Goal: Information Seeking & Learning: Find specific fact

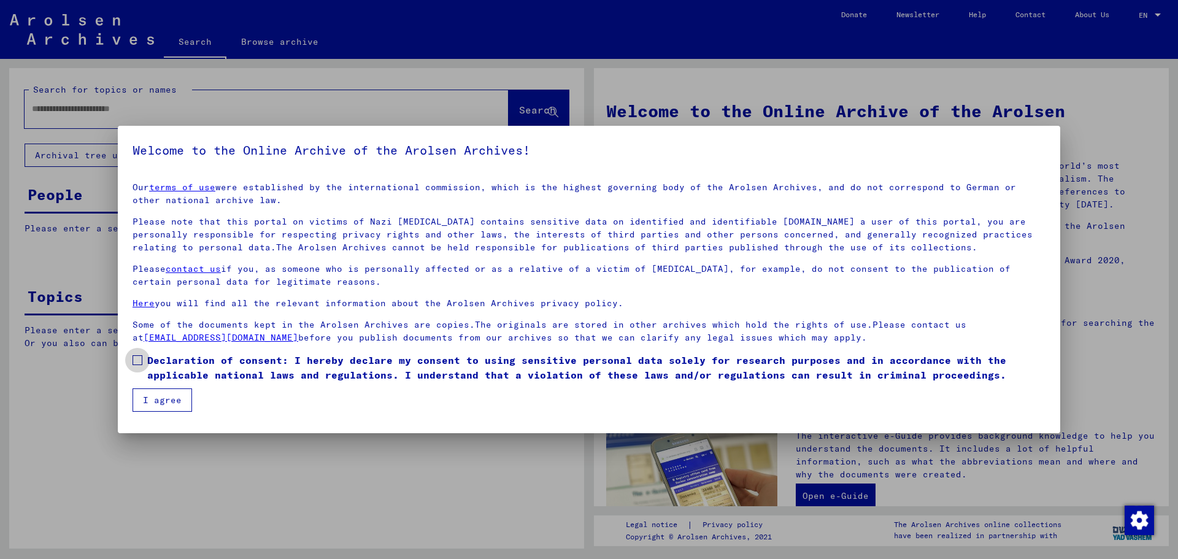
click at [144, 361] on label "Declaration of consent: I hereby declare my consent to using sensitive personal…" at bounding box center [589, 367] width 913 height 29
click at [161, 391] on button "I agree" at bounding box center [163, 399] width 60 height 23
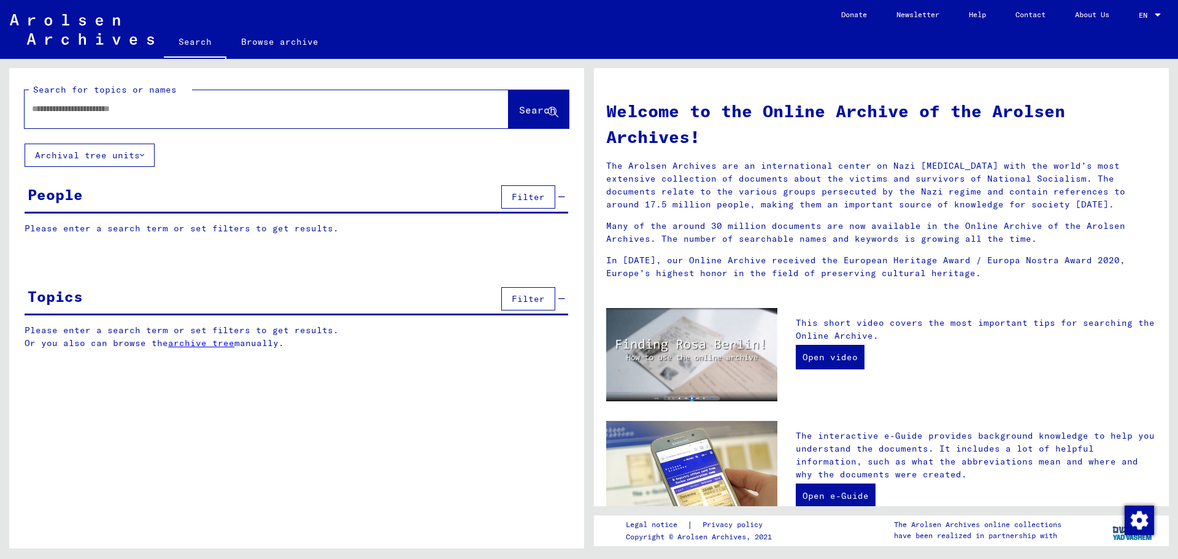
click at [127, 110] on input "text" at bounding box center [252, 108] width 440 height 13
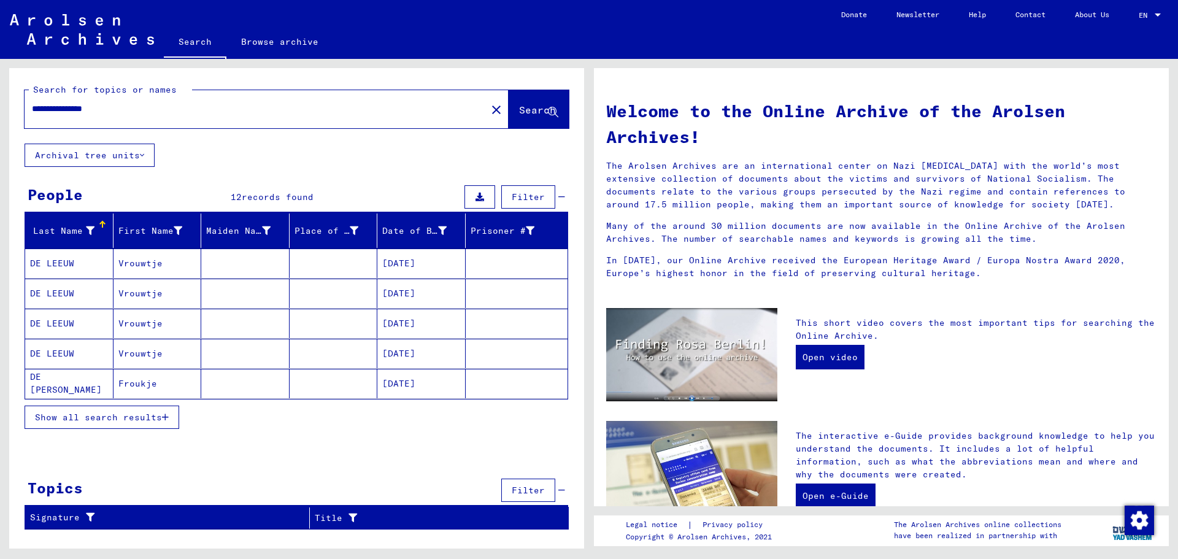
click at [137, 423] on button "Show all search results" at bounding box center [102, 417] width 155 height 23
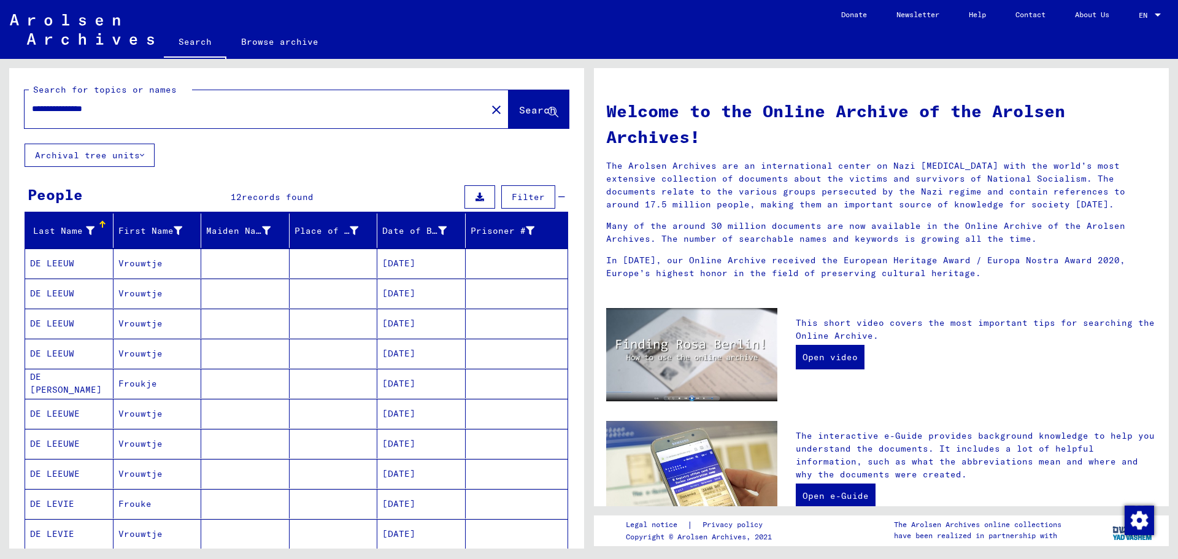
scroll to position [123, 0]
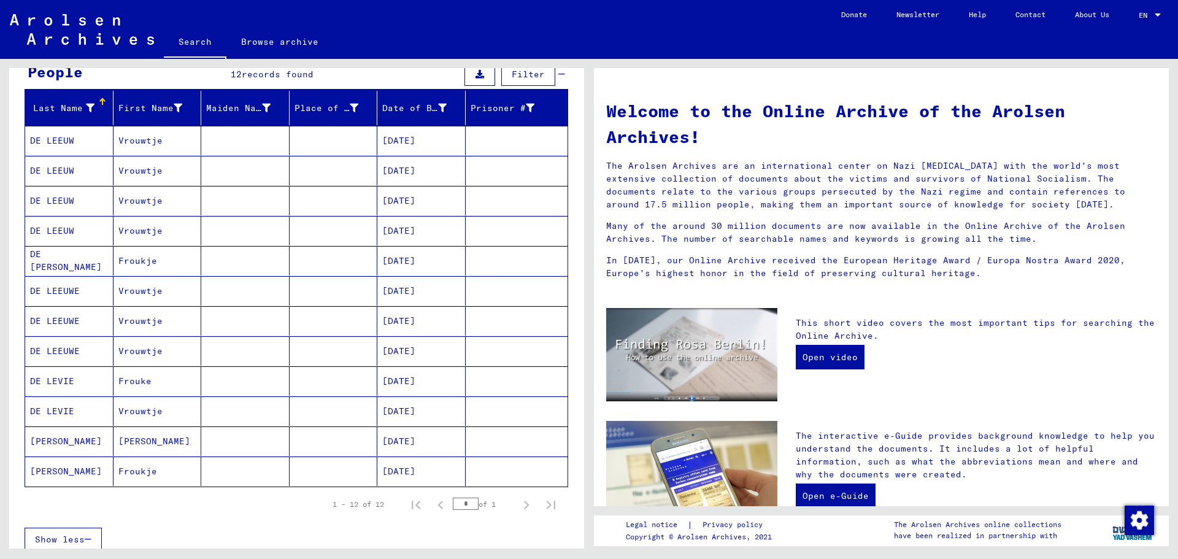
click at [404, 261] on mat-cell "[DATE]" at bounding box center [421, 260] width 88 height 29
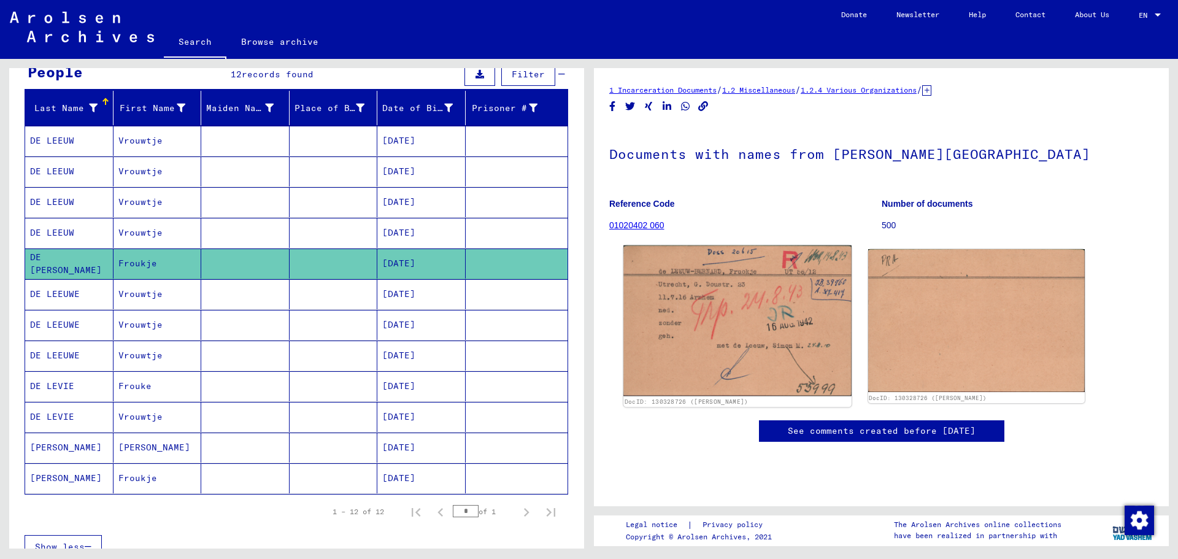
click at [730, 311] on img at bounding box center [737, 320] width 228 height 151
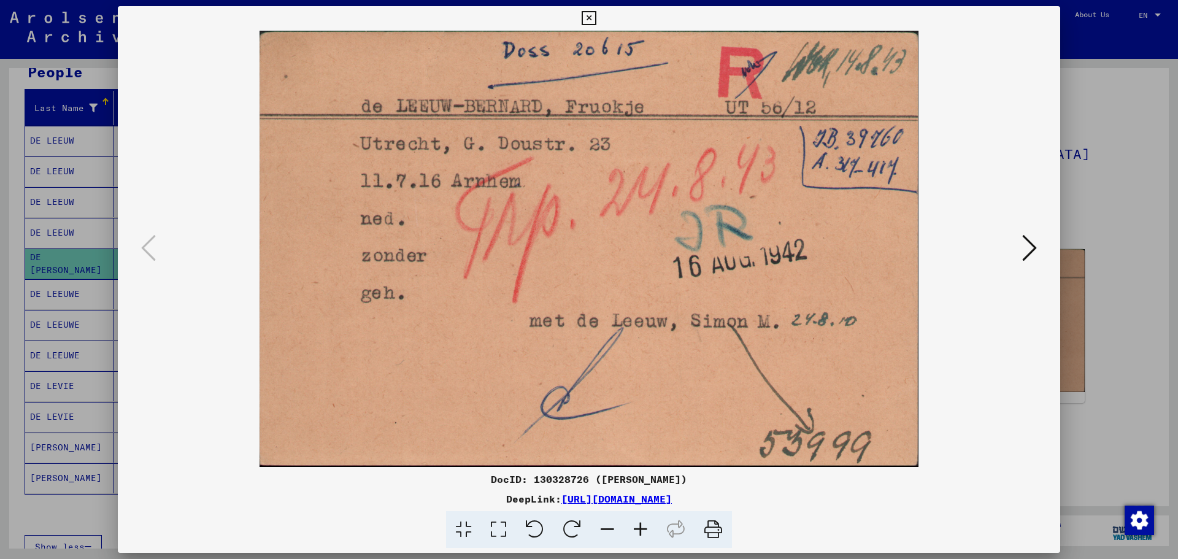
click at [1020, 249] on button at bounding box center [1030, 248] width 22 height 35
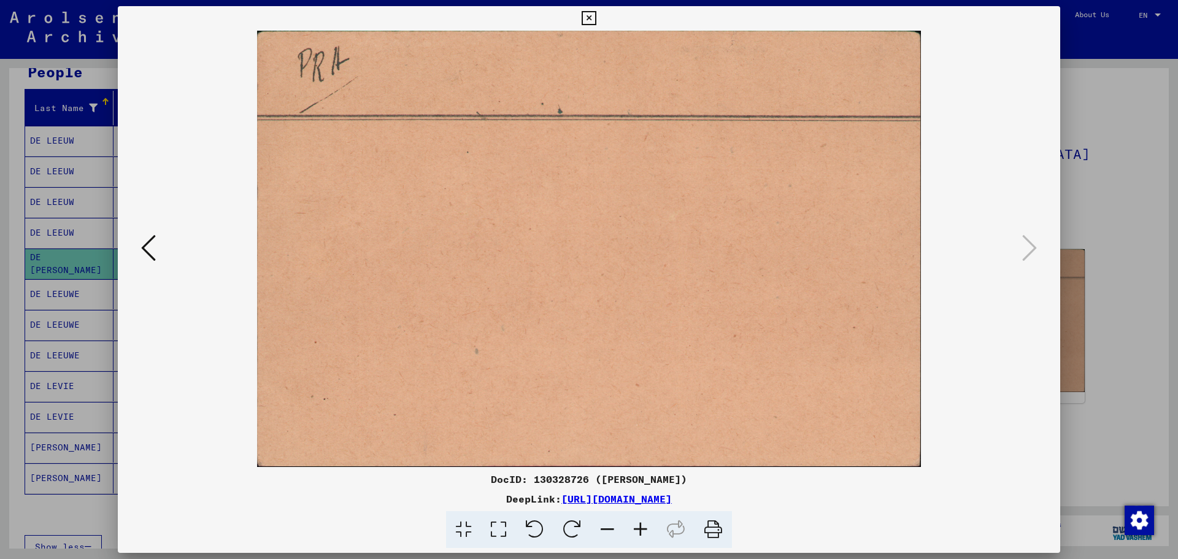
click at [161, 244] on img at bounding box center [589, 249] width 859 height 436
click at [152, 247] on icon at bounding box center [148, 247] width 15 height 29
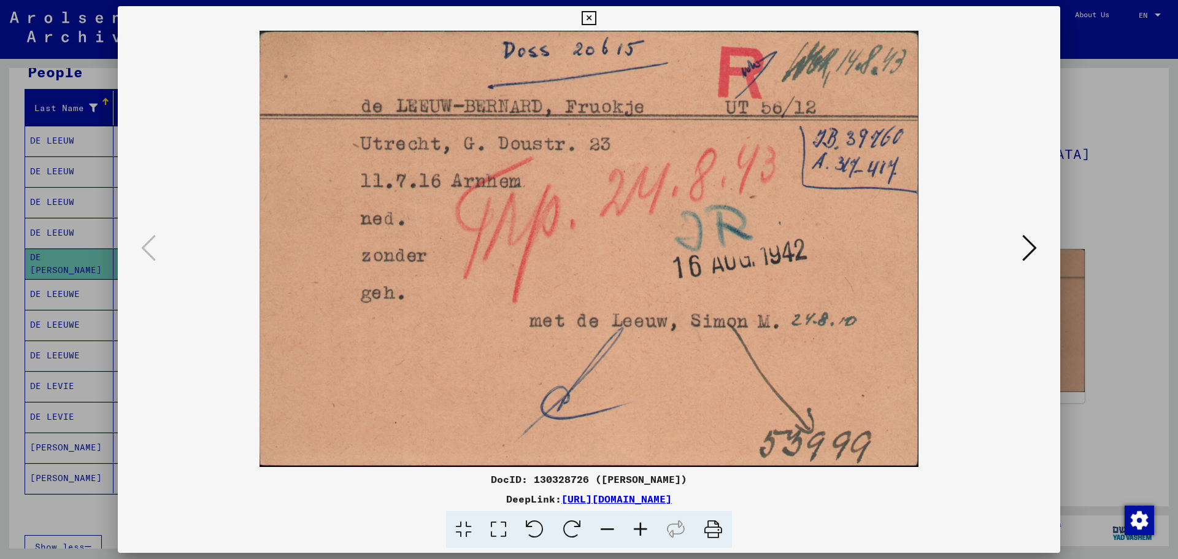
click at [587, 17] on icon at bounding box center [589, 18] width 14 height 15
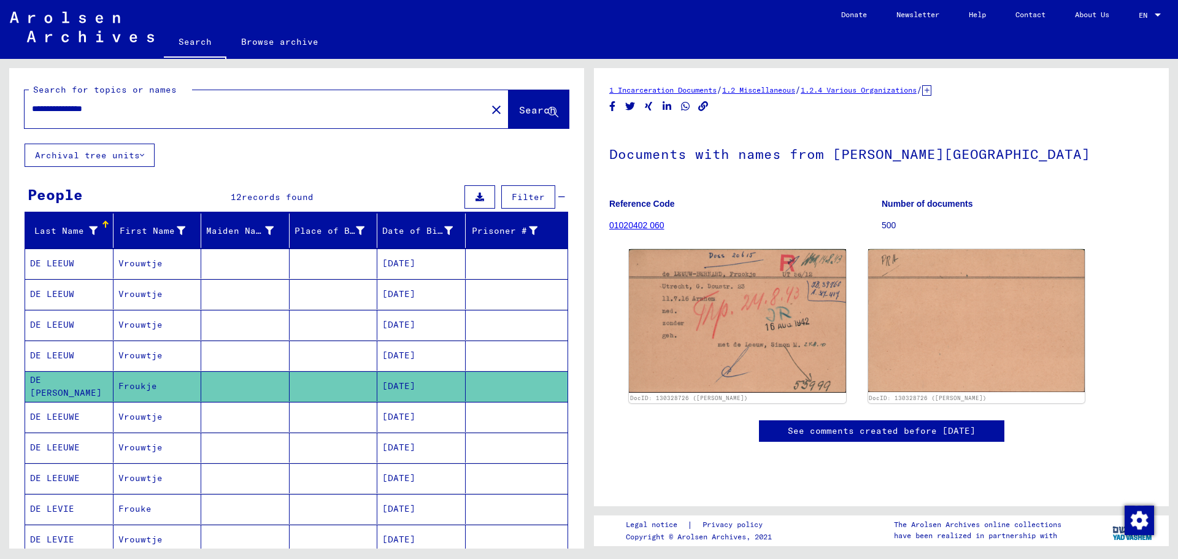
click at [288, 110] on input "**********" at bounding box center [255, 108] width 447 height 13
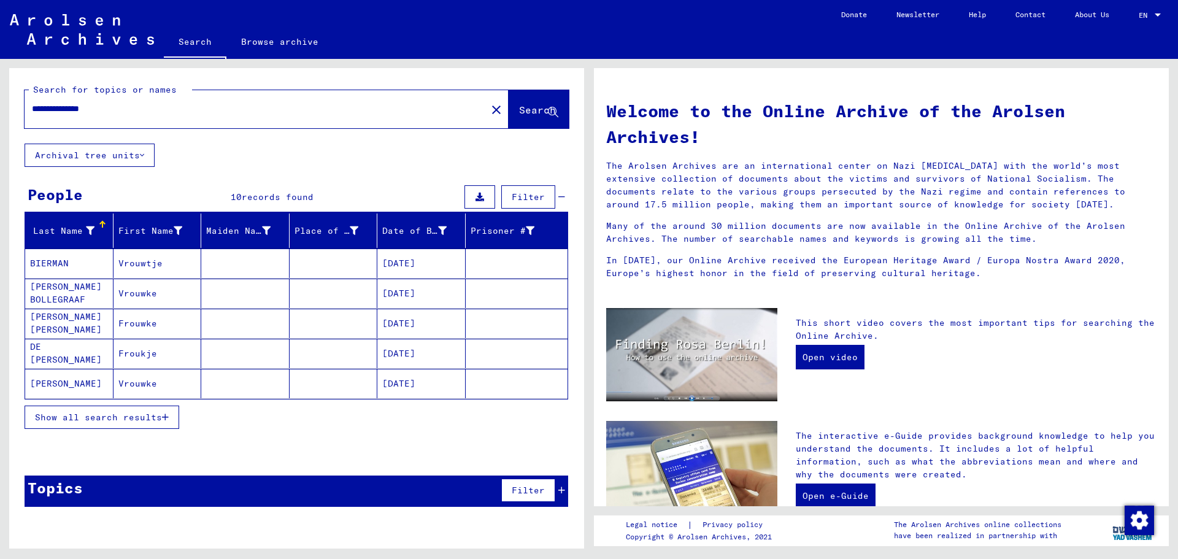
click at [427, 352] on mat-cell "[DATE]" at bounding box center [421, 353] width 88 height 29
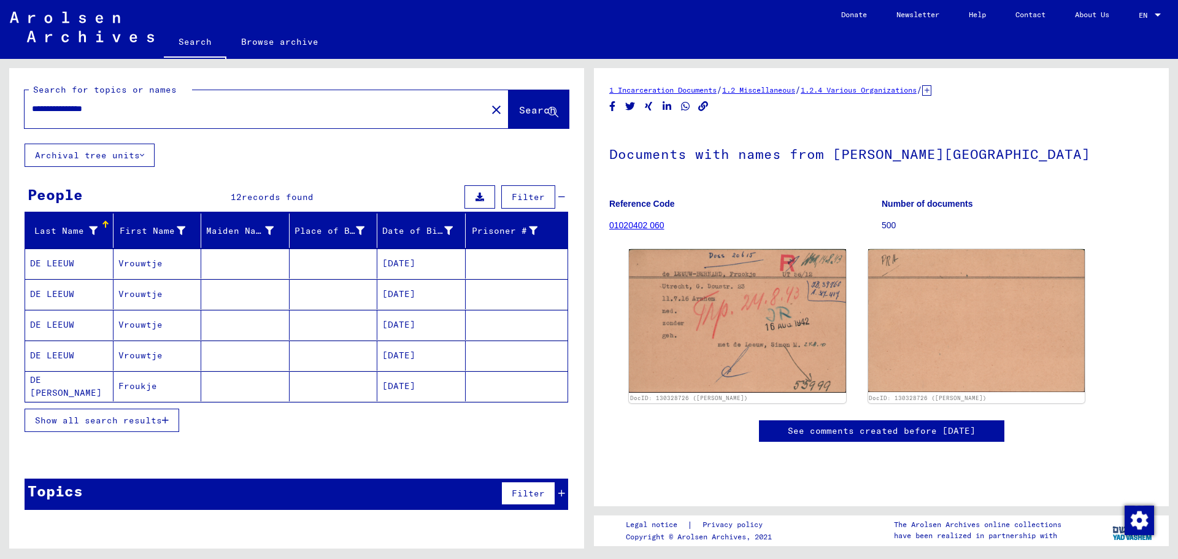
click at [75, 414] on button "Show all search results" at bounding box center [102, 420] width 155 height 23
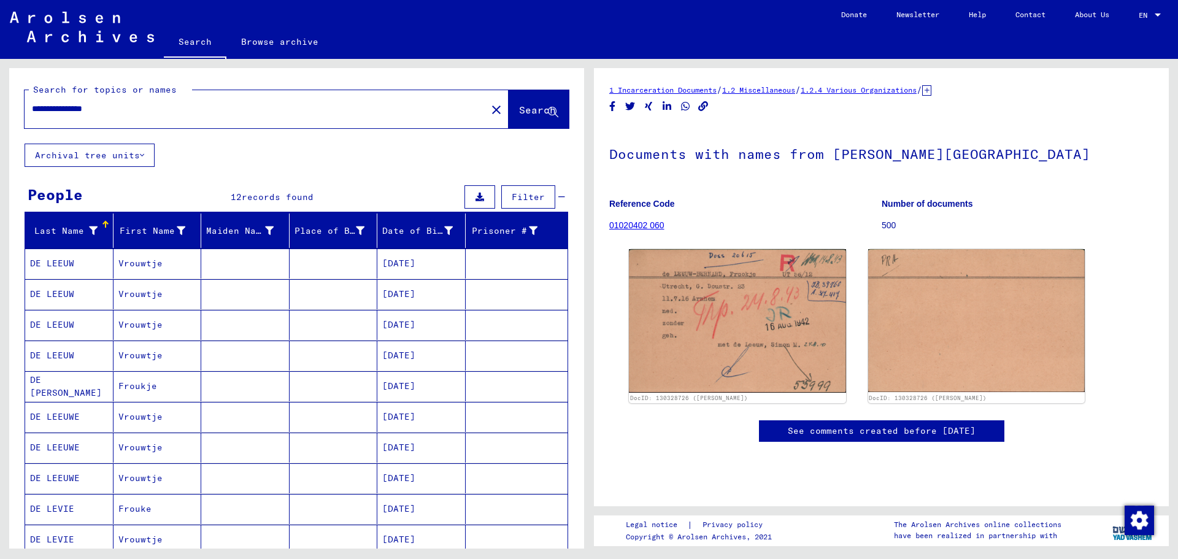
click at [229, 119] on div "**********" at bounding box center [252, 109] width 455 height 28
click at [227, 115] on div "**********" at bounding box center [252, 109] width 455 height 28
click at [221, 110] on input "**********" at bounding box center [255, 108] width 447 height 13
type input "*"
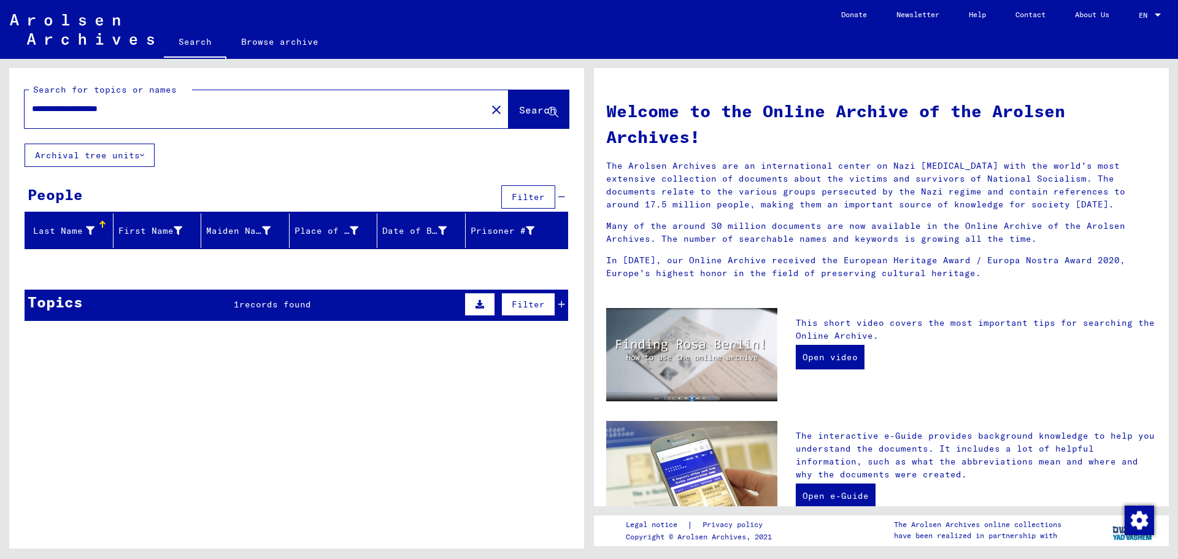
click at [99, 111] on input "**********" at bounding box center [252, 108] width 440 height 13
type input "**********"
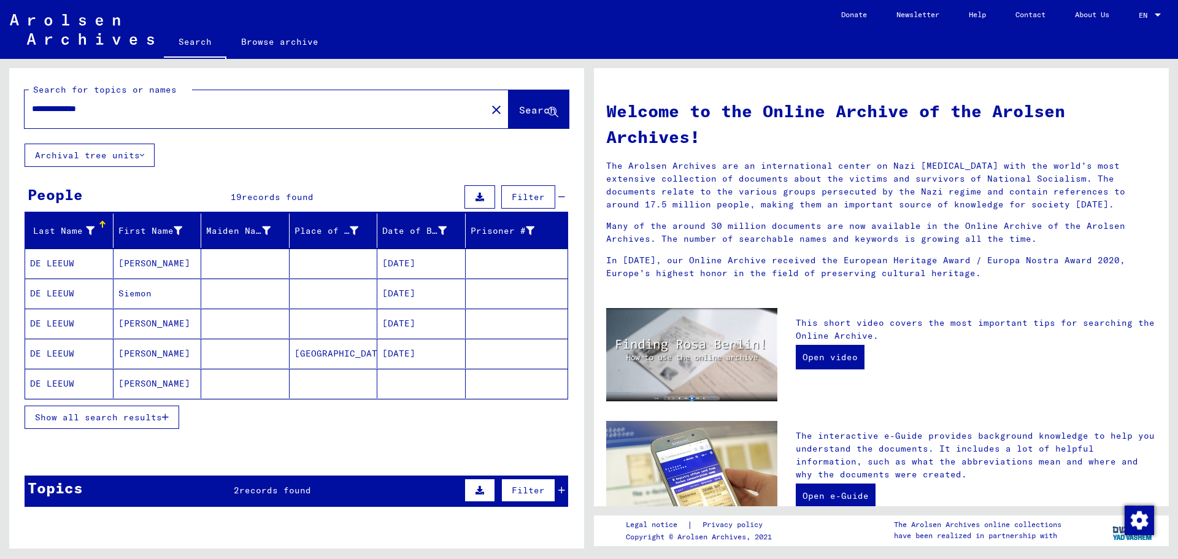
click at [131, 358] on mat-cell "[PERSON_NAME]" at bounding box center [158, 353] width 88 height 29
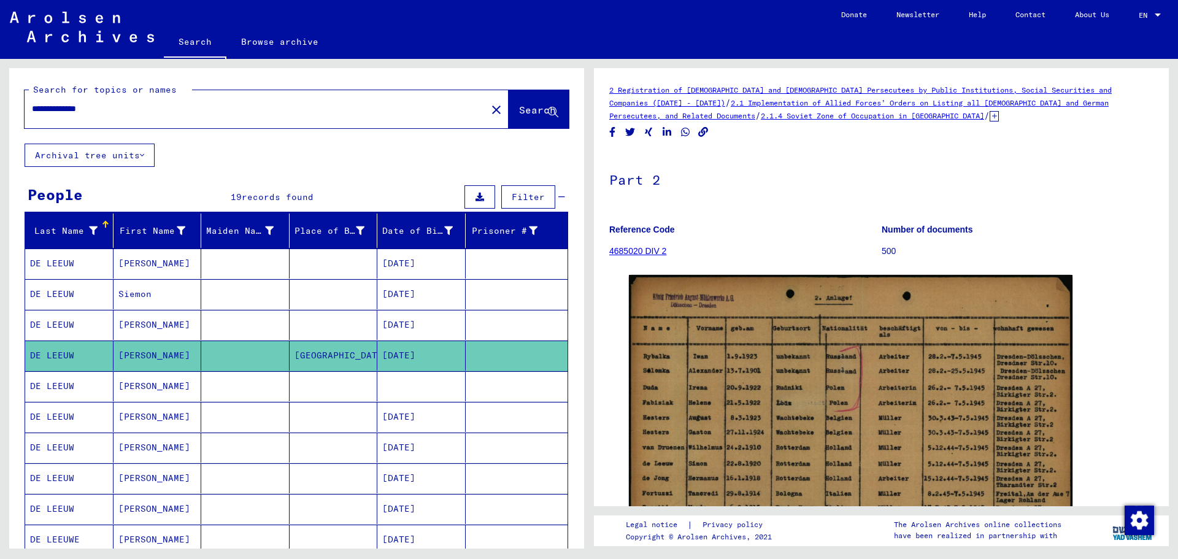
click at [131, 358] on mat-cell "[PERSON_NAME]" at bounding box center [158, 356] width 88 height 30
click at [141, 330] on mat-cell "[PERSON_NAME]" at bounding box center [158, 325] width 88 height 30
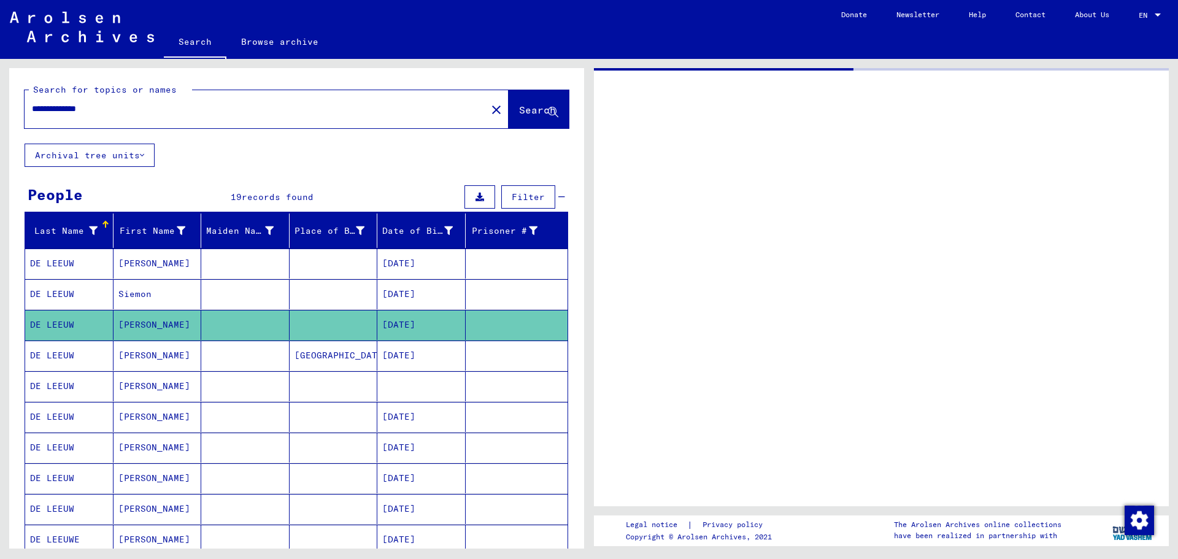
click at [141, 330] on mat-cell "[PERSON_NAME]" at bounding box center [158, 325] width 88 height 30
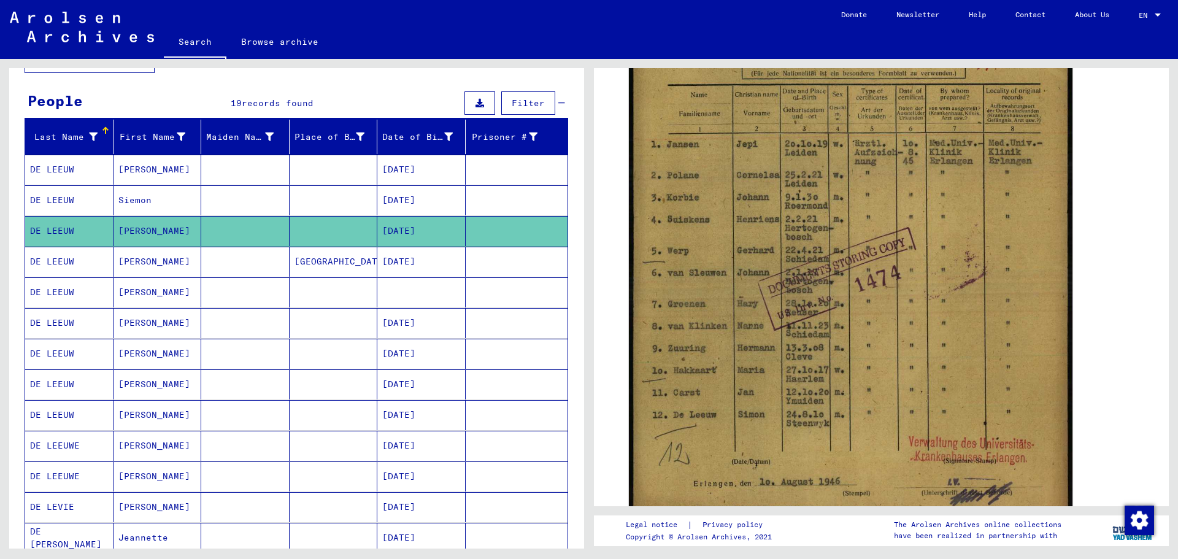
scroll to position [123, 0]
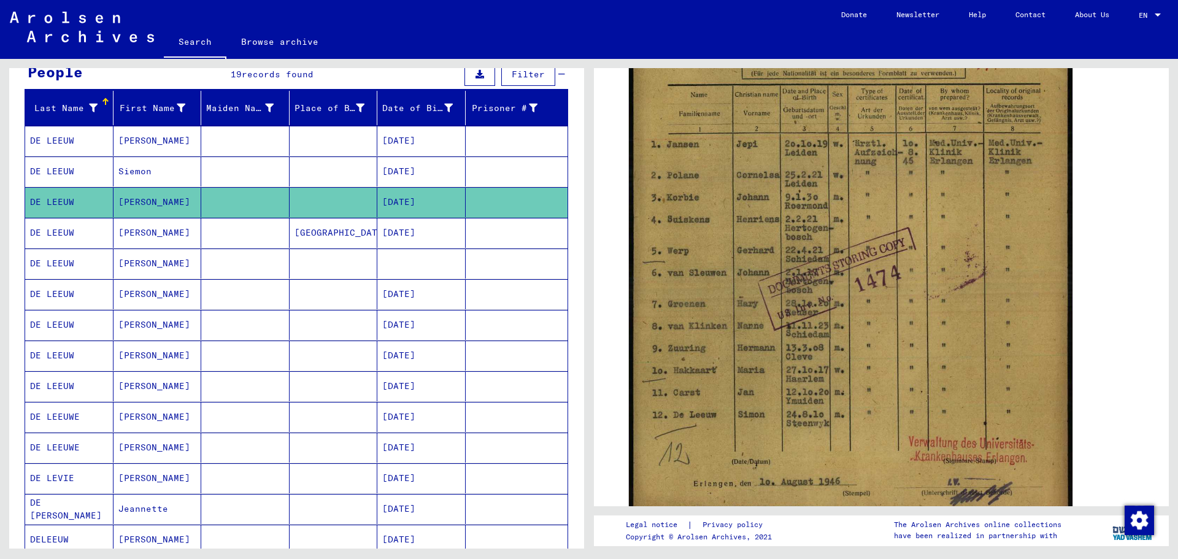
click at [418, 358] on mat-cell "[DATE]" at bounding box center [421, 356] width 88 height 30
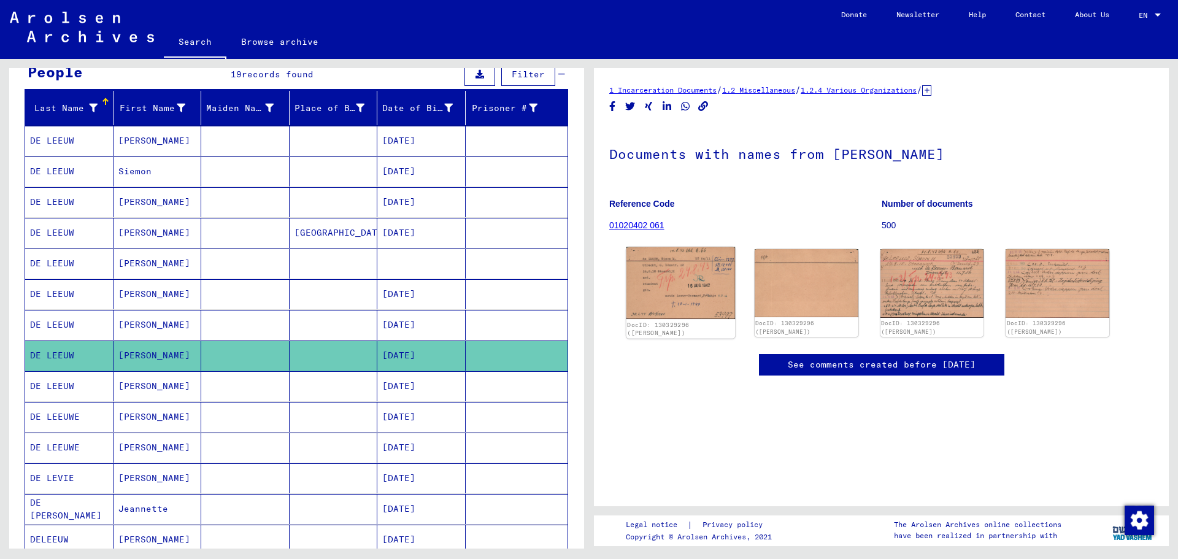
click at [651, 304] on img at bounding box center [680, 283] width 109 height 72
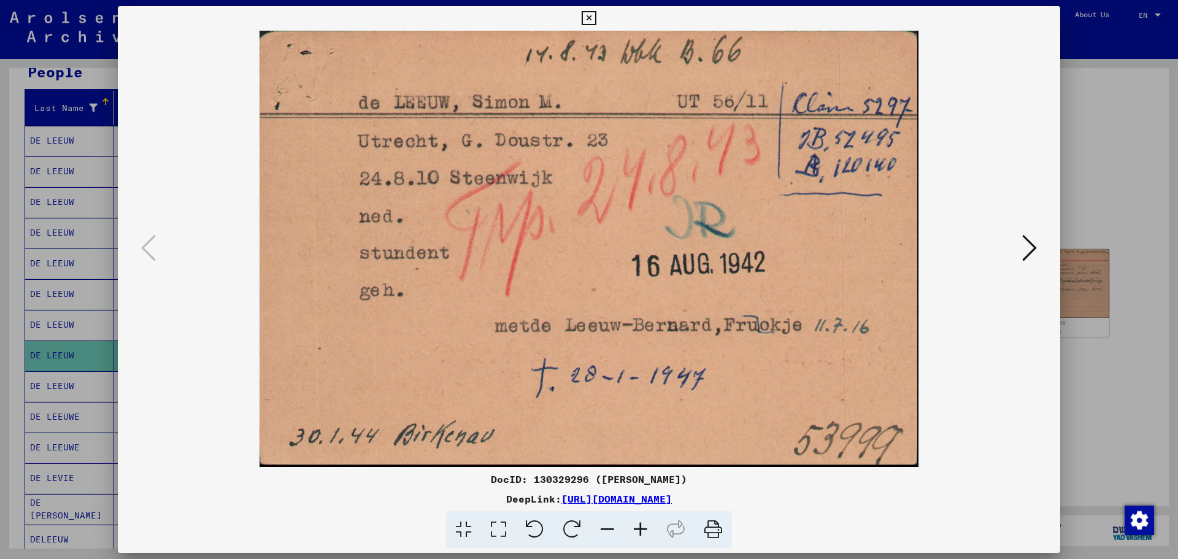
click at [1023, 244] on icon at bounding box center [1029, 247] width 15 height 29
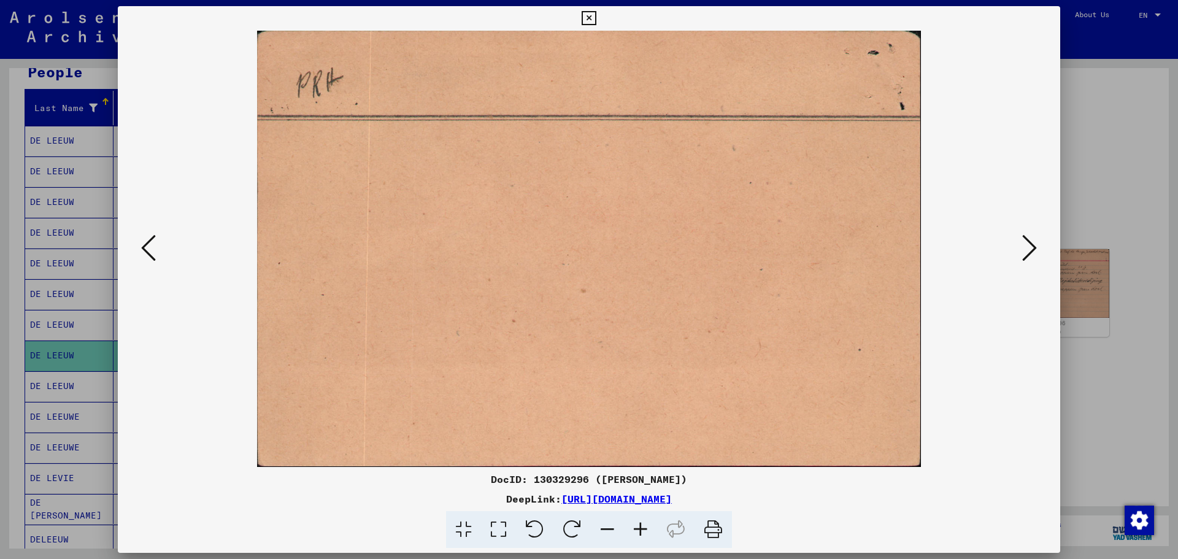
click at [594, 19] on icon at bounding box center [589, 18] width 14 height 15
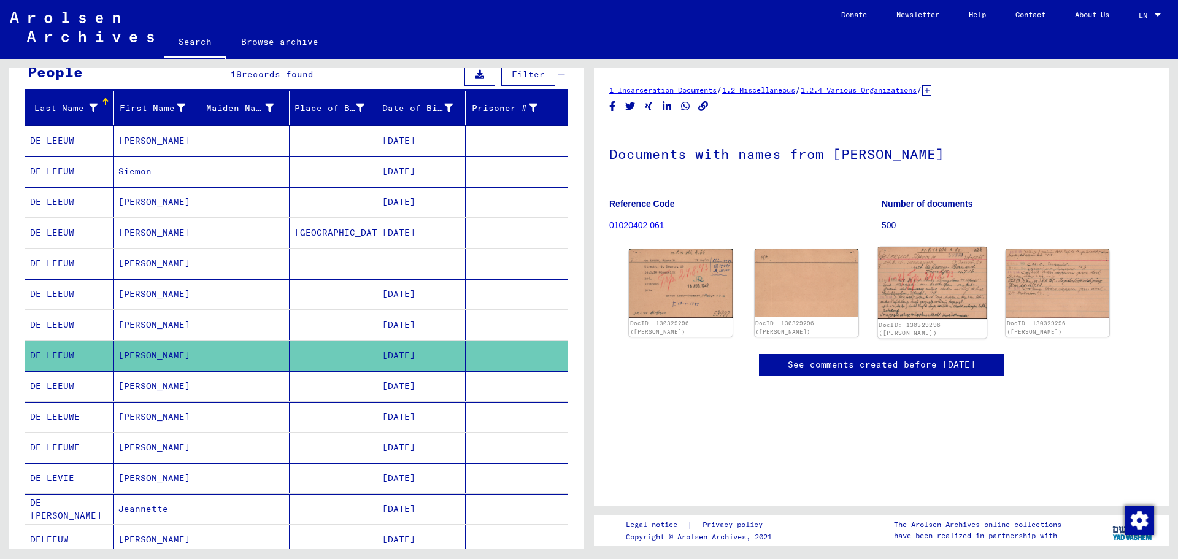
click at [929, 276] on img at bounding box center [931, 283] width 109 height 72
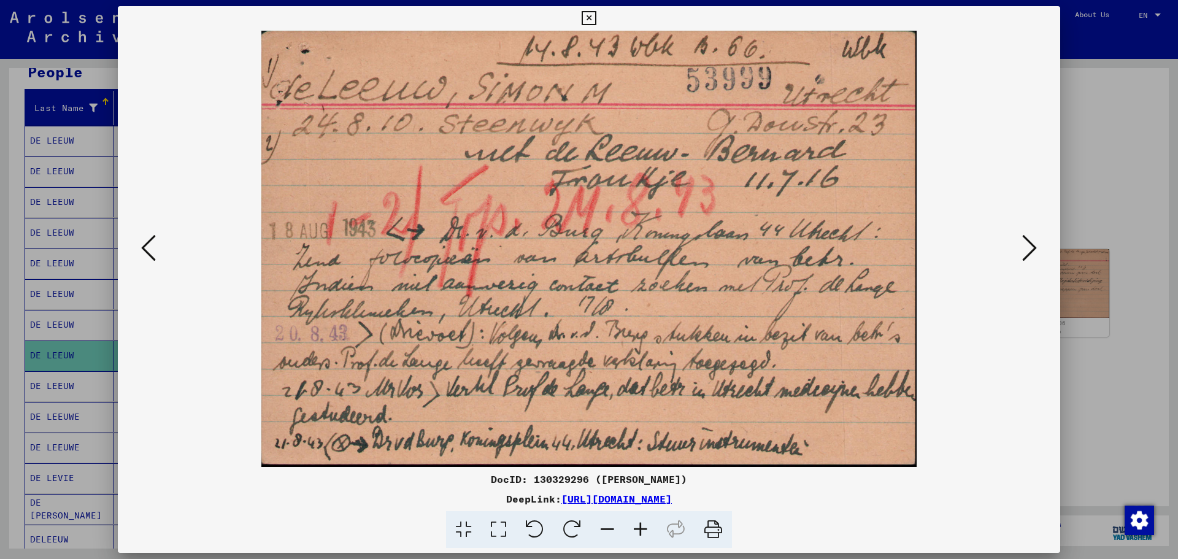
click at [929, 276] on img at bounding box center [589, 249] width 859 height 436
click at [1021, 255] on button at bounding box center [1030, 248] width 22 height 35
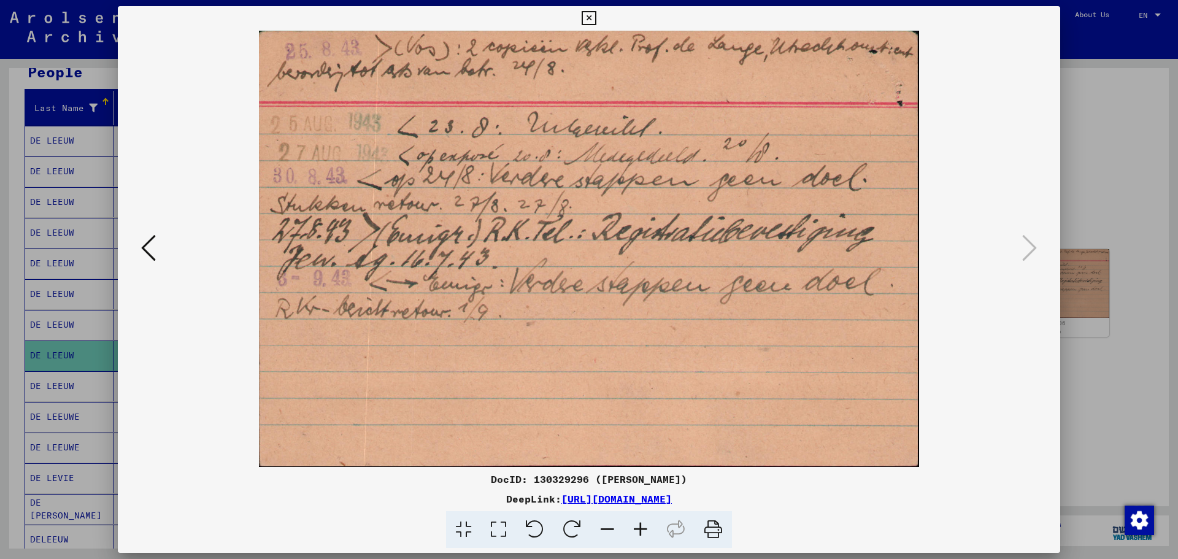
click at [585, 13] on icon at bounding box center [589, 18] width 14 height 15
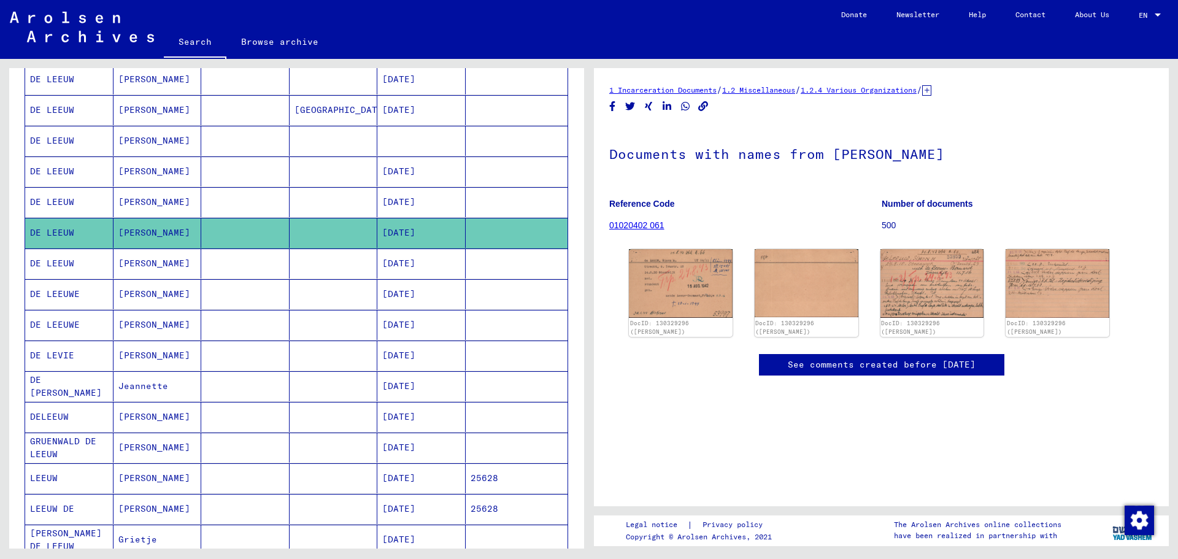
scroll to position [123, 0]
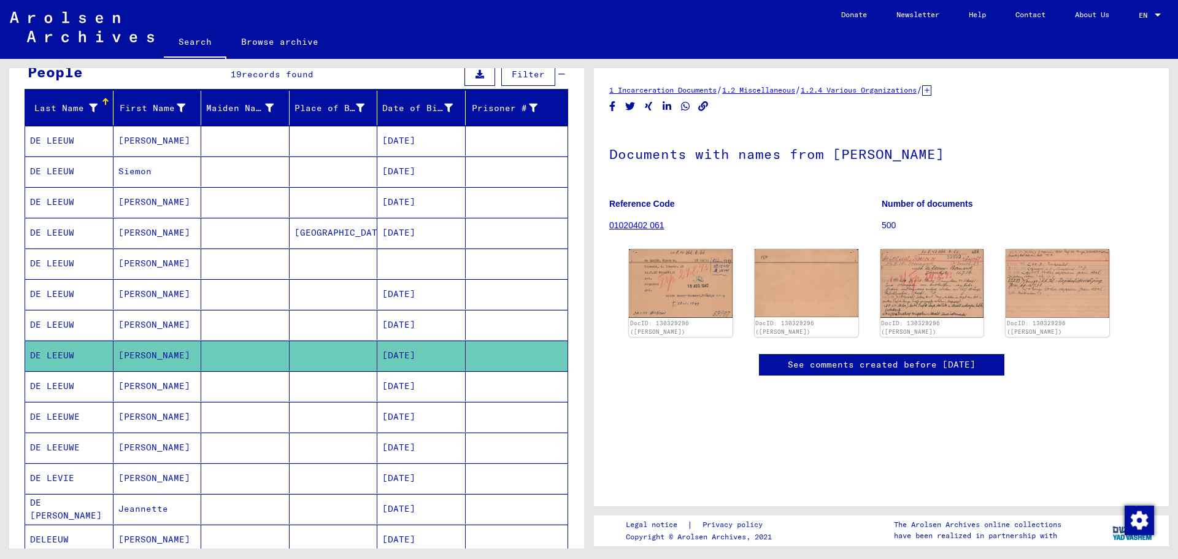
click at [409, 196] on mat-cell "[DATE]" at bounding box center [421, 202] width 88 height 30
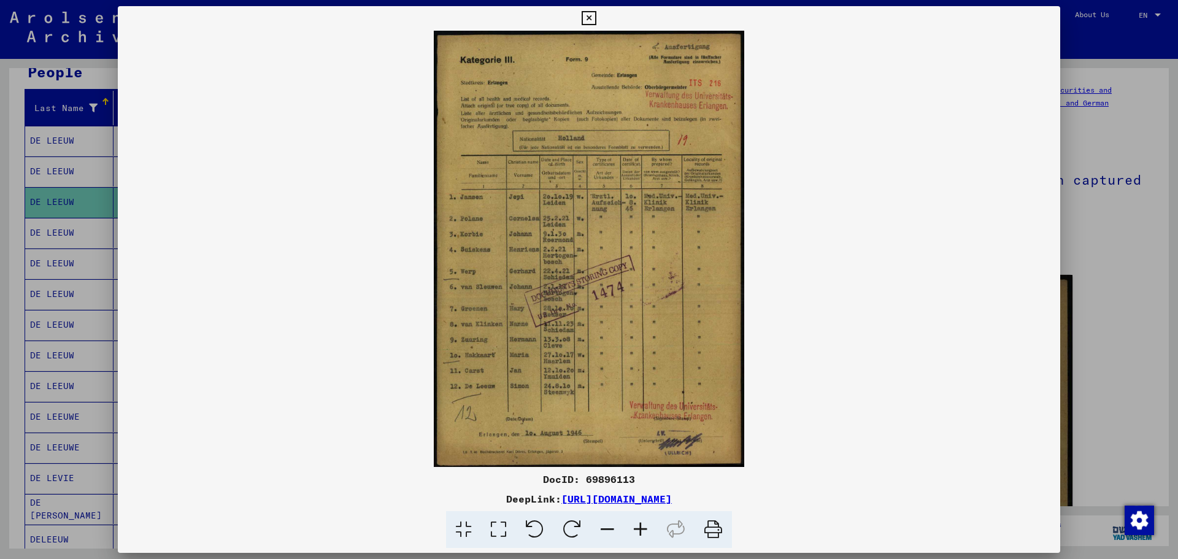
click at [594, 13] on icon at bounding box center [589, 18] width 14 height 15
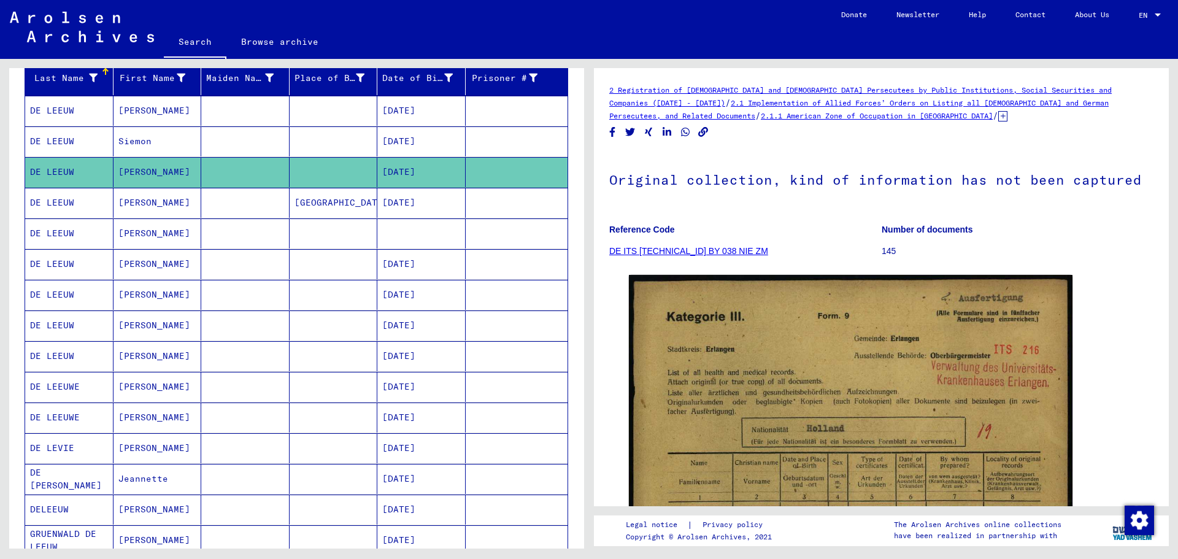
scroll to position [123, 0]
